Goal: Information Seeking & Learning: Learn about a topic

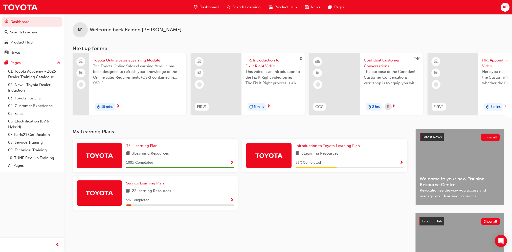
click at [241, 5] on span "Search Learning" at bounding box center [246, 7] width 28 height 6
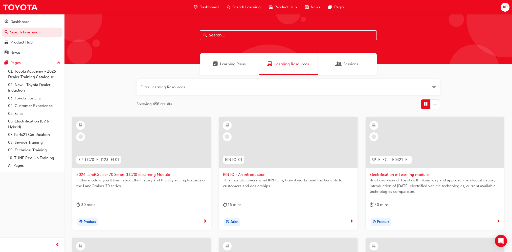
click at [212, 37] on input "text" at bounding box center [288, 35] width 177 height 10
type input "acl"
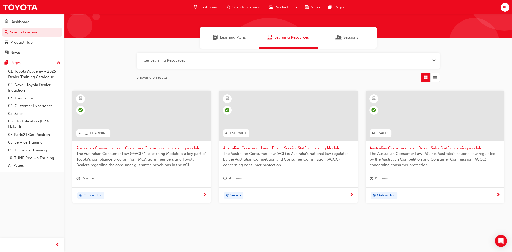
scroll to position [27, 0]
click at [143, 148] on span "Australian Consumer Law - Consumer Guarantees - eLearning module" at bounding box center [141, 148] width 130 height 6
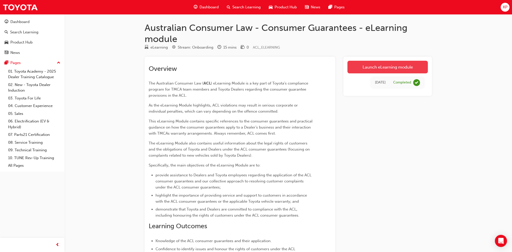
click at [370, 71] on link "Launch eLearning module" at bounding box center [387, 67] width 80 height 13
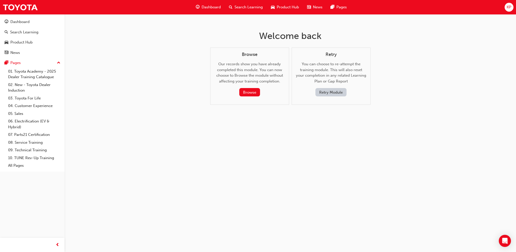
click at [322, 92] on button "Retry Module" at bounding box center [330, 92] width 31 height 8
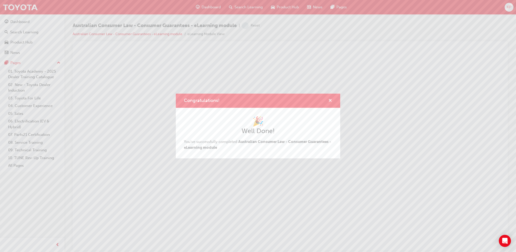
click at [331, 101] on span "cross-icon" at bounding box center [330, 101] width 4 height 5
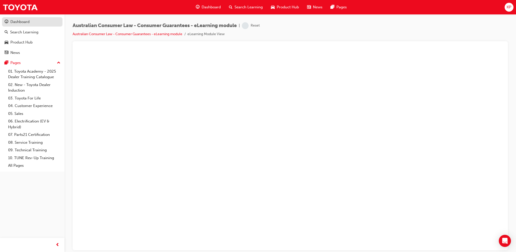
click at [25, 25] on div "Dashboard" at bounding box center [32, 22] width 55 height 6
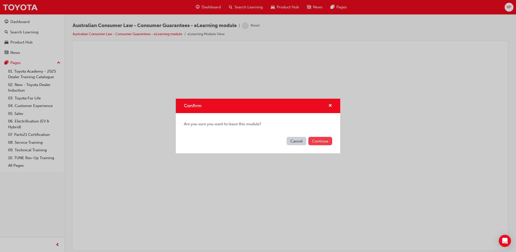
click at [324, 142] on button "Continue" at bounding box center [320, 141] width 24 height 8
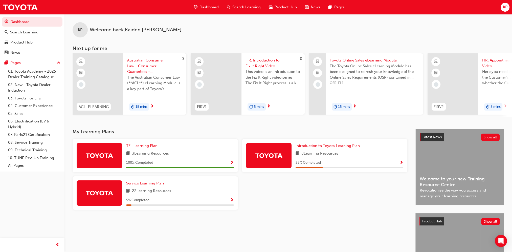
click at [143, 63] on span "Australian Consumer Law - Consumer Guarantees - eLearning module" at bounding box center [154, 65] width 55 height 17
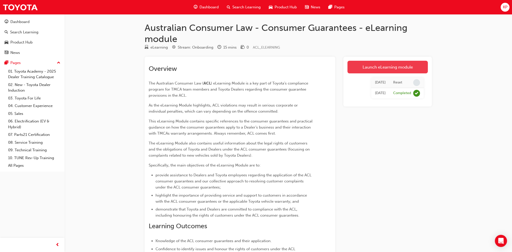
click at [379, 66] on link "Launch eLearning module" at bounding box center [387, 67] width 80 height 13
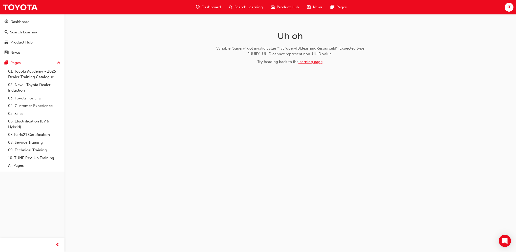
click at [314, 63] on link "learning page" at bounding box center [310, 61] width 24 height 5
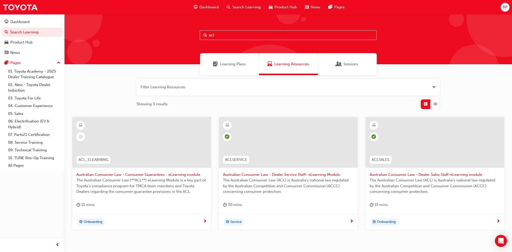
click at [137, 192] on span "The Australian Consumer Law (**ACL**) eLearning Module is a key part of Toyota’…" at bounding box center [141, 185] width 130 height 17
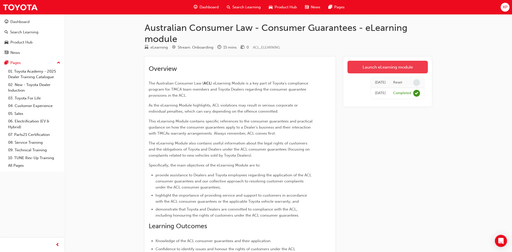
click at [389, 68] on link "Launch eLearning module" at bounding box center [387, 67] width 80 height 13
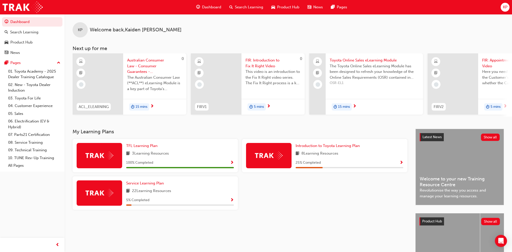
click at [246, 10] on span "Search Learning" at bounding box center [249, 7] width 28 height 6
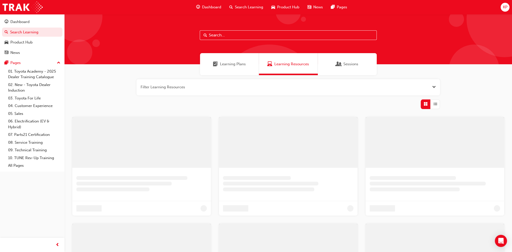
click at [217, 38] on input "text" at bounding box center [288, 35] width 177 height 10
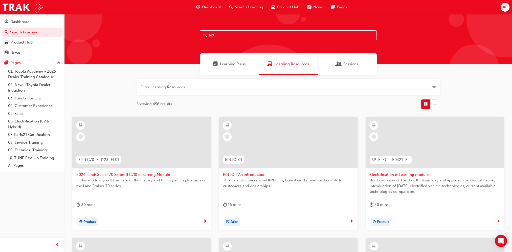
type input "acl"
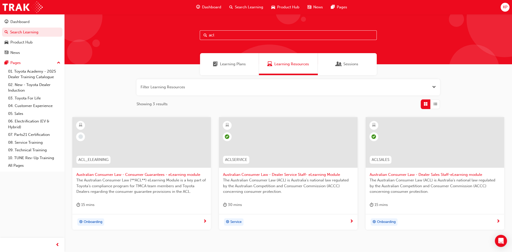
click at [156, 175] on span "Australian Consumer Law - Consumer Guarantees - eLearning module" at bounding box center [141, 175] width 130 height 6
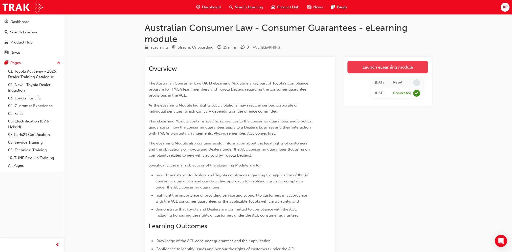
click at [395, 70] on link "Launch eLearning module" at bounding box center [387, 67] width 80 height 13
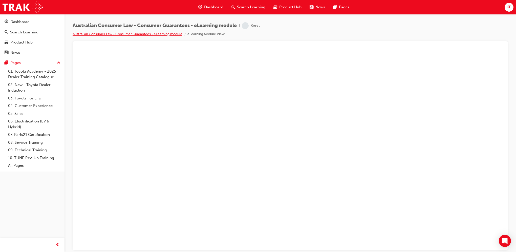
click at [180, 34] on link "Australian Consumer Law - Consumer Guarantees - eLearning module" at bounding box center [128, 34] width 110 height 4
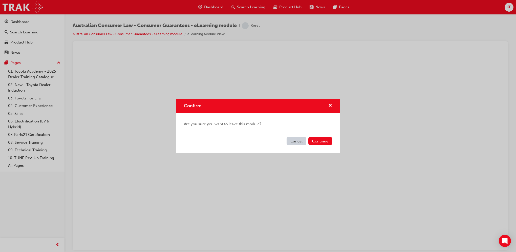
click at [333, 106] on div "Confirm" at bounding box center [258, 106] width 164 height 14
click at [293, 141] on button "Cancel" at bounding box center [296, 141] width 20 height 8
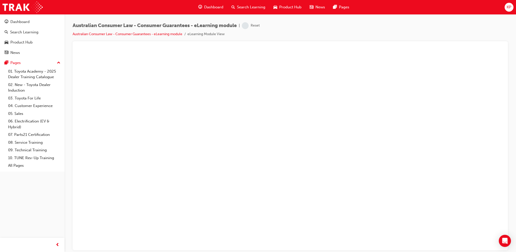
click at [258, 24] on div "Reset" at bounding box center [255, 25] width 9 height 5
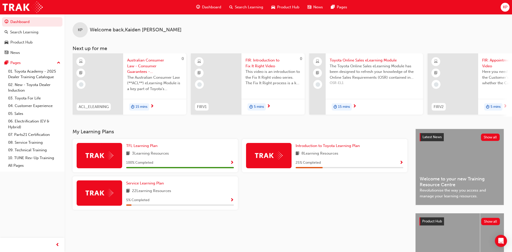
click at [152, 78] on span "The Australian Consumer Law (**ACL**) eLearning Module is a key part of Toyota’…" at bounding box center [154, 83] width 55 height 17
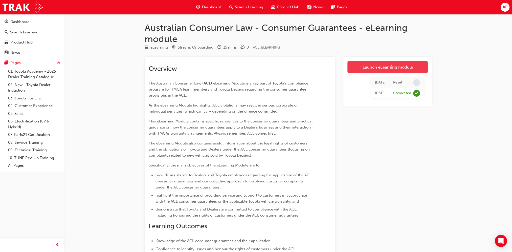
click at [414, 70] on link "Launch eLearning module" at bounding box center [387, 67] width 80 height 13
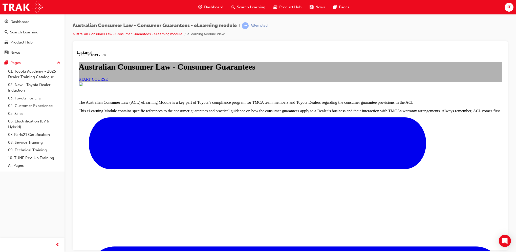
click at [108, 81] on span "START COURSE" at bounding box center [93, 79] width 29 height 4
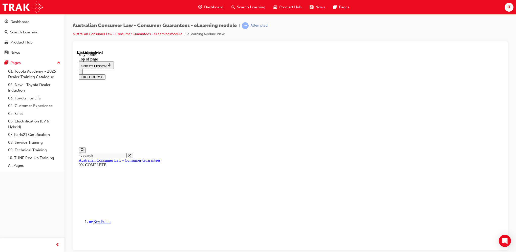
scroll to position [16, 0]
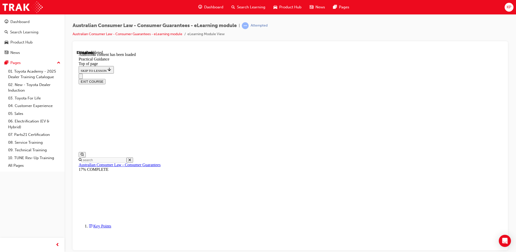
scroll to position [301, 0]
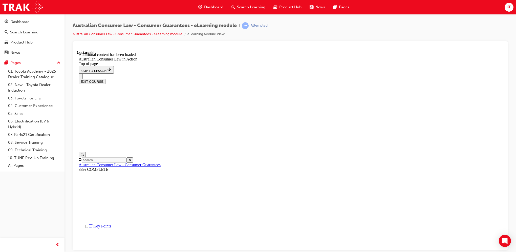
scroll to position [1323, 0]
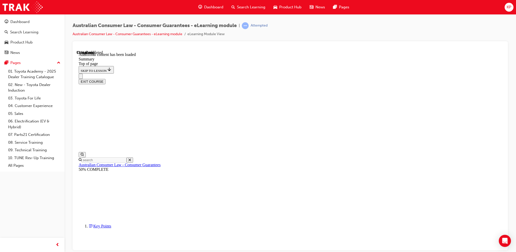
scroll to position [350, 0]
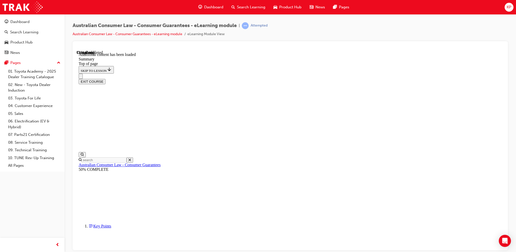
scroll to position [350, 0]
drag, startPoint x: 399, startPoint y: 167, endPoint x: 377, endPoint y: 167, distance: 22.3
drag, startPoint x: 377, startPoint y: 167, endPoint x: 398, endPoint y: 172, distance: 22.3
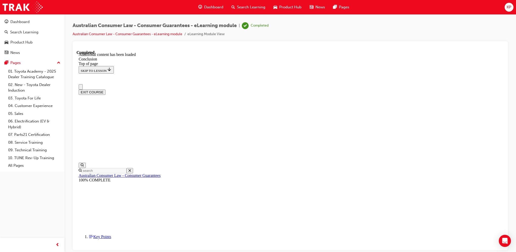
scroll to position [19, 0]
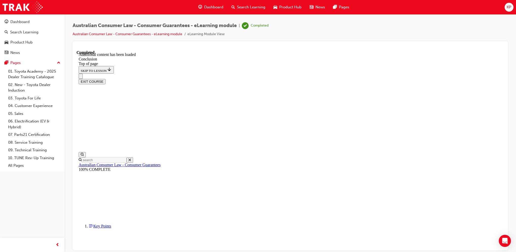
click at [105, 79] on button "EXIT COURSE" at bounding box center [92, 81] width 27 height 5
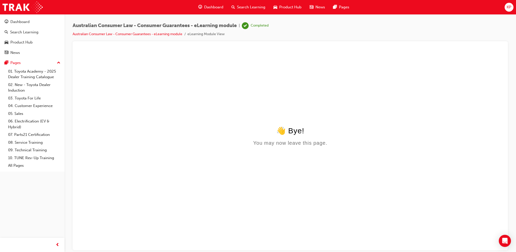
scroll to position [0, 0]
